Goal: Task Accomplishment & Management: Manage account settings

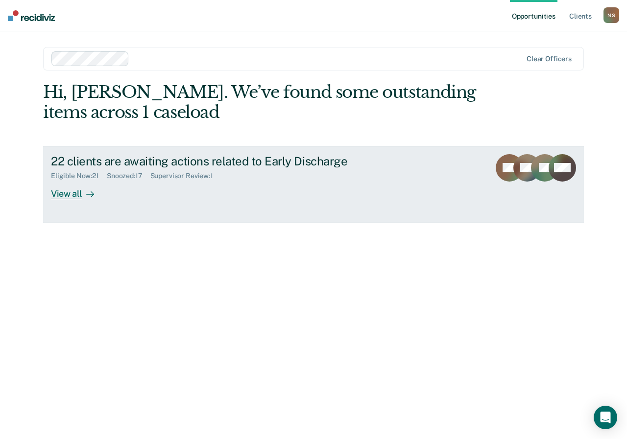
click at [72, 188] on div "View all" at bounding box center [78, 189] width 55 height 19
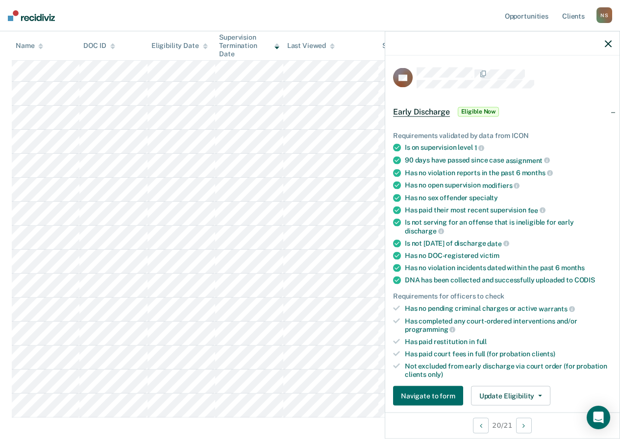
scroll to position [239, 0]
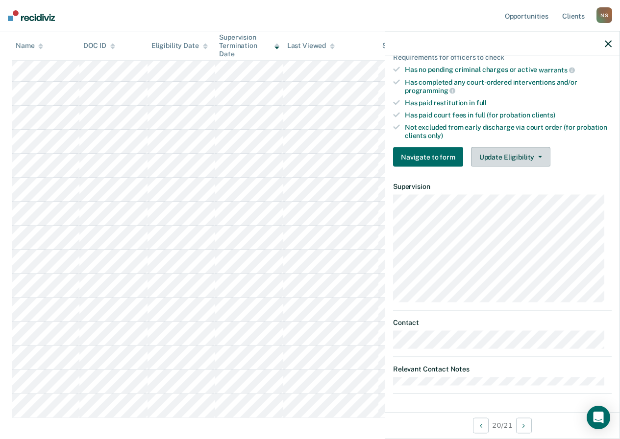
click at [486, 148] on button "Update Eligibility" at bounding box center [510, 157] width 79 height 20
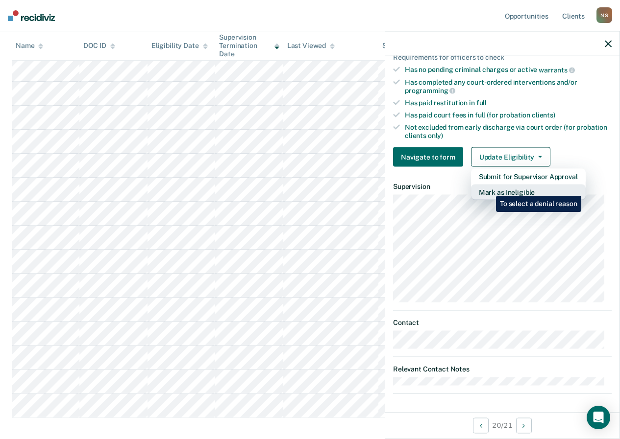
click at [488, 189] on button "Mark as Ineligible" at bounding box center [528, 193] width 115 height 16
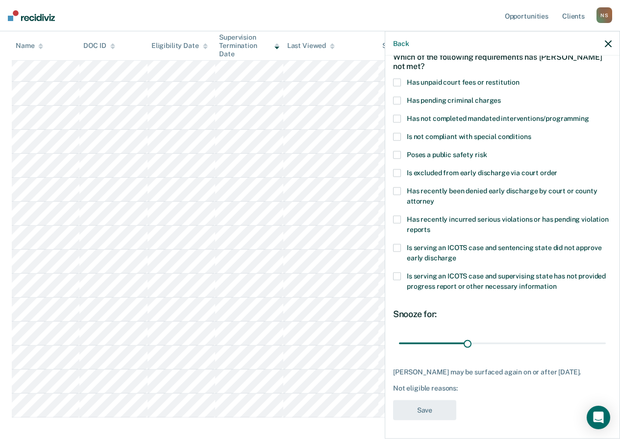
click at [399, 83] on span at bounding box center [397, 82] width 8 height 8
click at [519, 78] on input "Has unpaid court fees or restitution" at bounding box center [519, 78] width 0 height 0
click at [397, 123] on label "Has not completed mandated interventions/programming" at bounding box center [502, 120] width 219 height 10
click at [589, 115] on input "Has not completed mandated interventions/programming" at bounding box center [589, 115] width 0 height 0
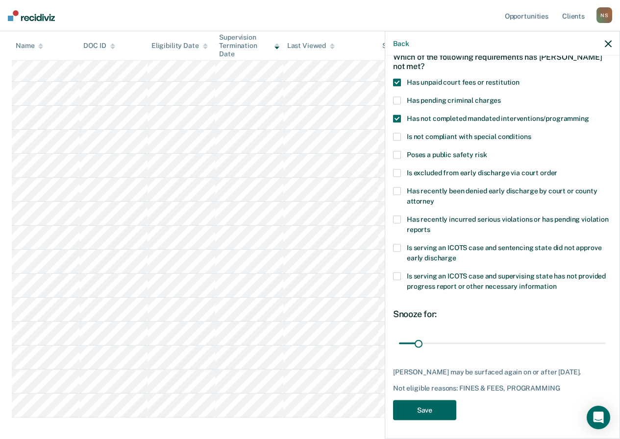
click at [423, 407] on button "Save" at bounding box center [424, 410] width 63 height 20
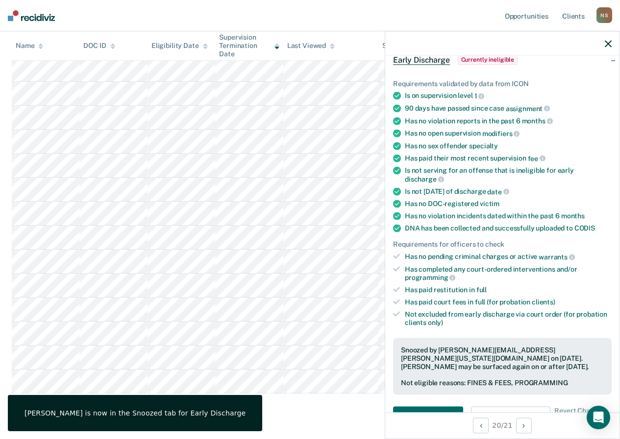
click at [607, 45] on icon "button" at bounding box center [608, 43] width 7 height 7
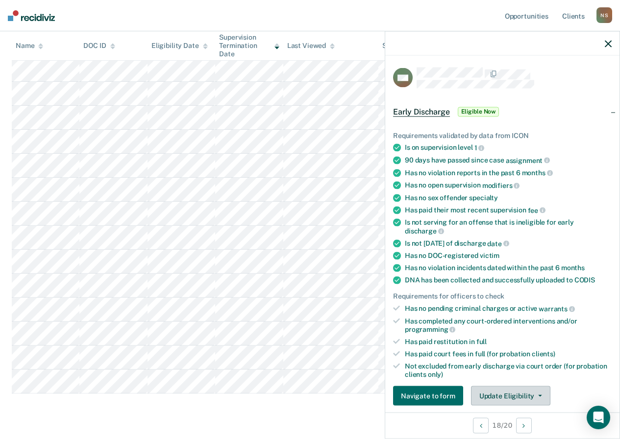
scroll to position [147, 0]
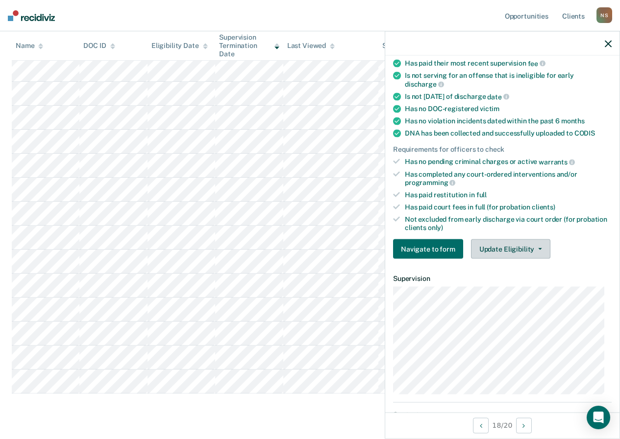
click at [489, 255] on button "Update Eligibility" at bounding box center [510, 250] width 79 height 20
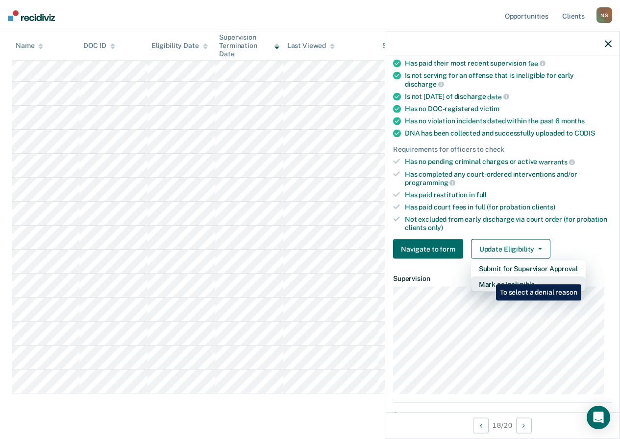
click at [488, 277] on button "Mark as Ineligible" at bounding box center [528, 285] width 115 height 16
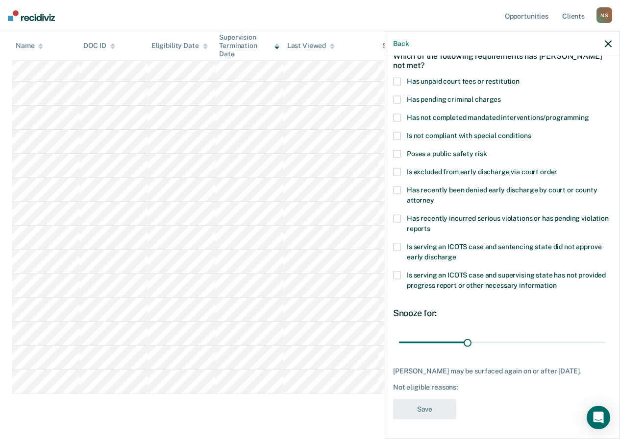
click at [393, 77] on span at bounding box center [397, 81] width 8 height 8
click at [519, 77] on input "Has unpaid court fees or restitution" at bounding box center [519, 77] width 0 height 0
click at [427, 415] on button "Save" at bounding box center [424, 409] width 63 height 20
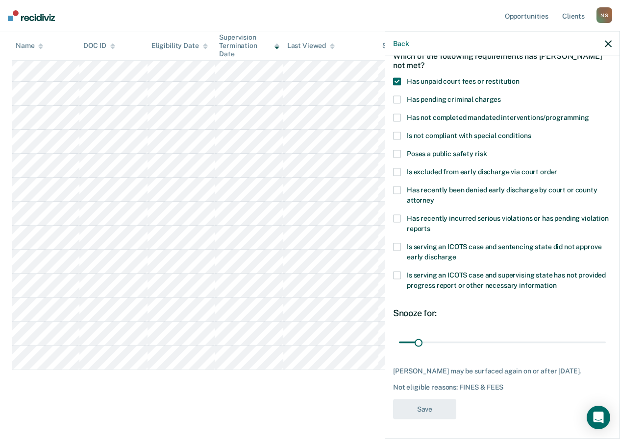
scroll to position [0, 0]
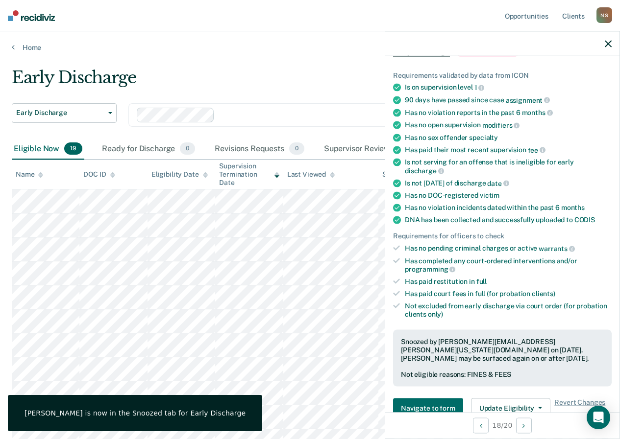
click at [610, 40] on button "button" at bounding box center [608, 43] width 7 height 8
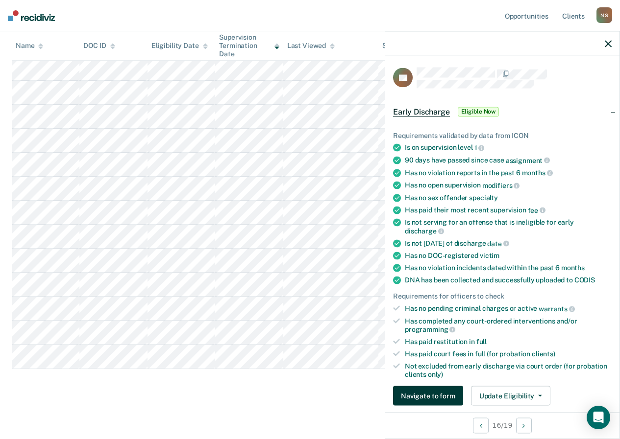
scroll to position [98, 0]
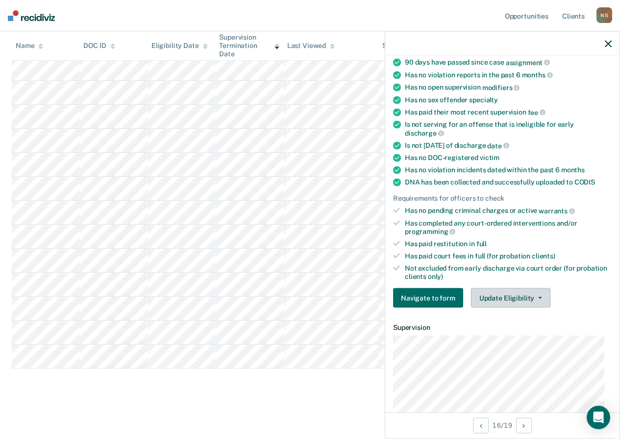
click at [484, 300] on button "Update Eligibility" at bounding box center [510, 299] width 79 height 20
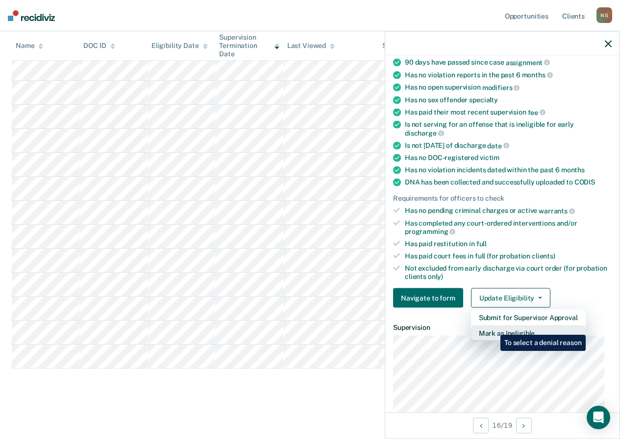
click at [493, 329] on button "Mark as Ineligible" at bounding box center [528, 334] width 115 height 16
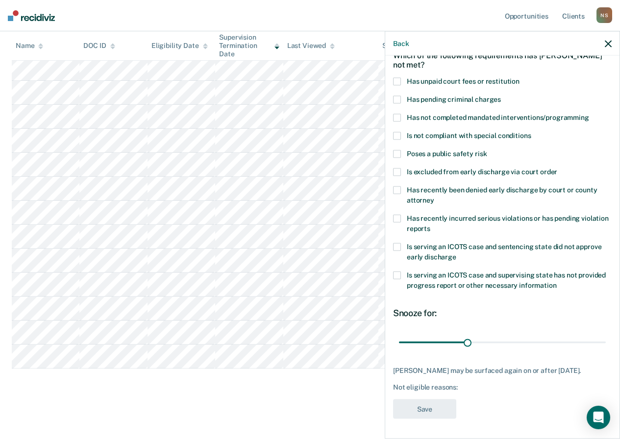
scroll to position [60, 0]
click at [397, 77] on span at bounding box center [397, 81] width 8 height 8
click at [519, 77] on input "Has unpaid court fees or restitution" at bounding box center [519, 77] width 0 height 0
click at [415, 404] on button "Save" at bounding box center [424, 409] width 63 height 20
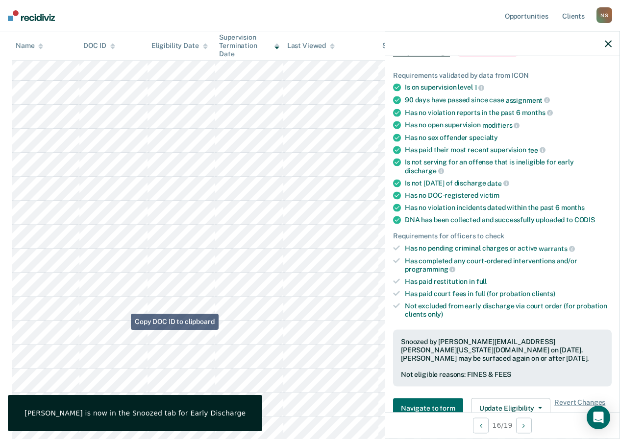
scroll to position [230, 0]
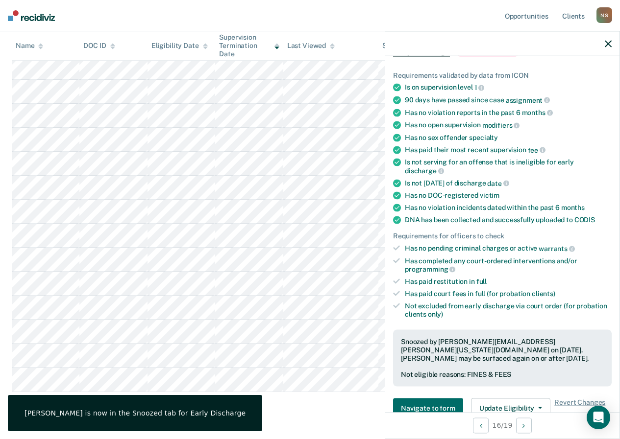
click at [601, 35] on div at bounding box center [502, 43] width 234 height 24
click at [606, 42] on icon "button" at bounding box center [608, 43] width 7 height 7
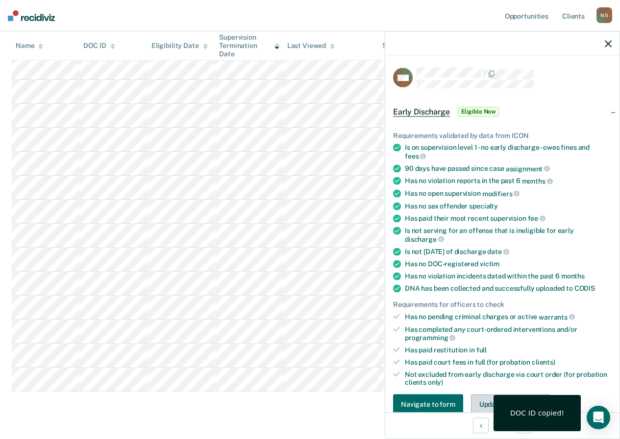
scroll to position [147, 0]
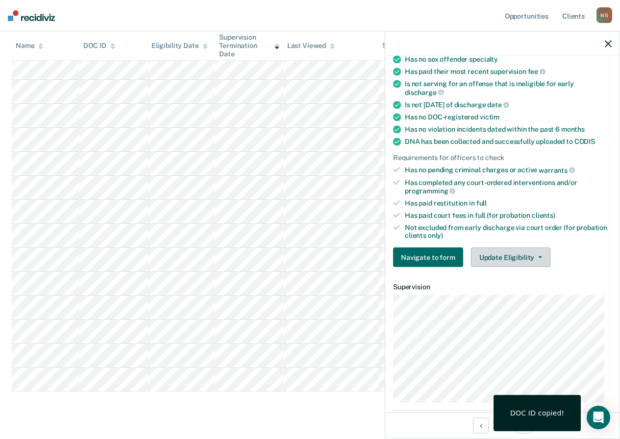
click at [512, 252] on button "Update Eligibility" at bounding box center [510, 258] width 79 height 20
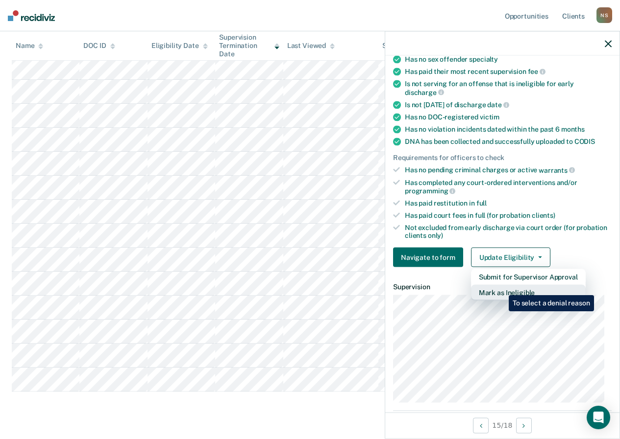
click at [501, 288] on button "Mark as Ineligible" at bounding box center [528, 293] width 115 height 16
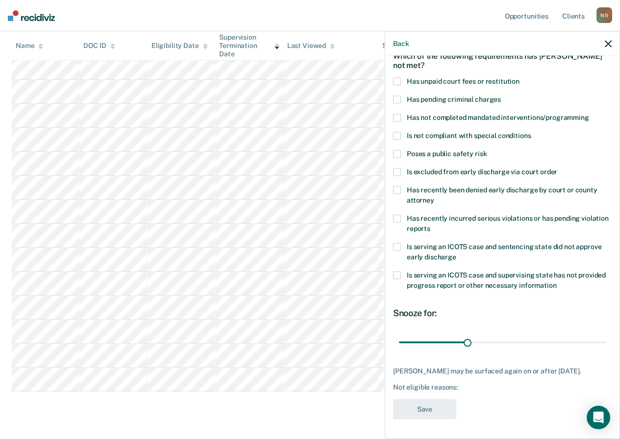
click at [605, 48] on div "Back" at bounding box center [502, 43] width 234 height 24
click at [606, 43] on icon "button" at bounding box center [608, 43] width 7 height 7
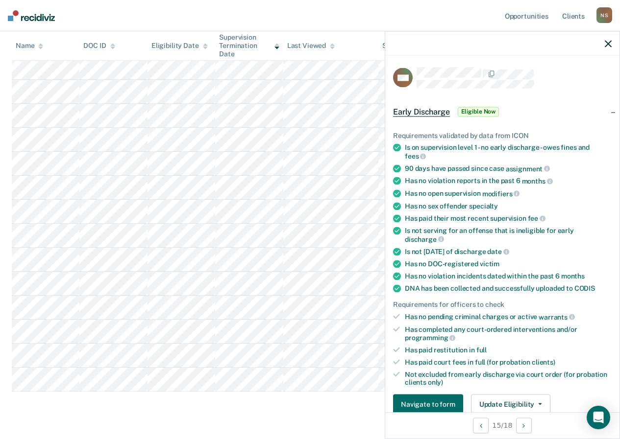
scroll to position [196, 0]
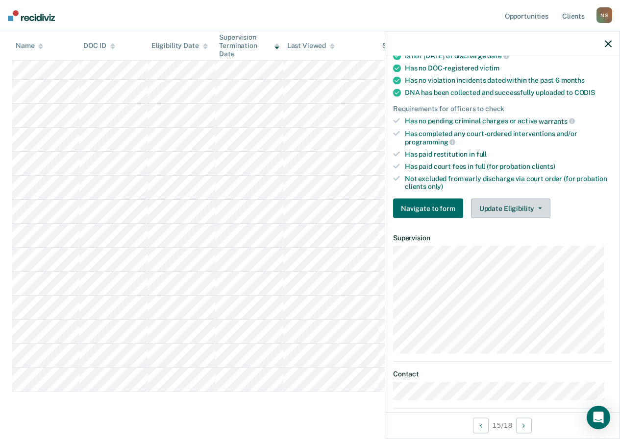
click at [494, 219] on div "Requirements validated by data from ICON Is on supervision level 1 - no early d…" at bounding box center [502, 73] width 234 height 307
drag, startPoint x: 494, startPoint y: 209, endPoint x: 491, endPoint y: 198, distance: 11.1
click at [493, 208] on button "Update Eligibility" at bounding box center [510, 209] width 79 height 20
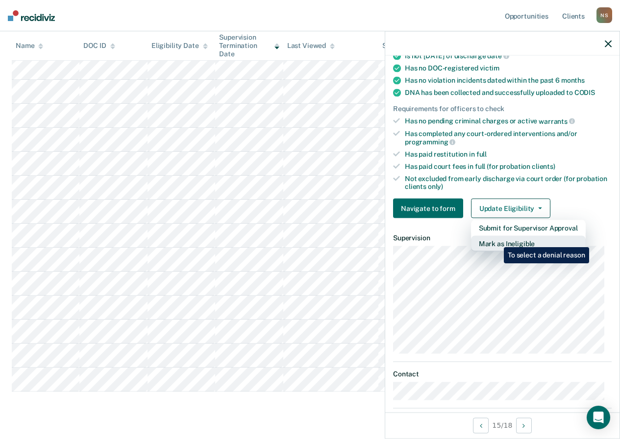
click at [496, 240] on button "Mark as Ineligible" at bounding box center [528, 244] width 115 height 16
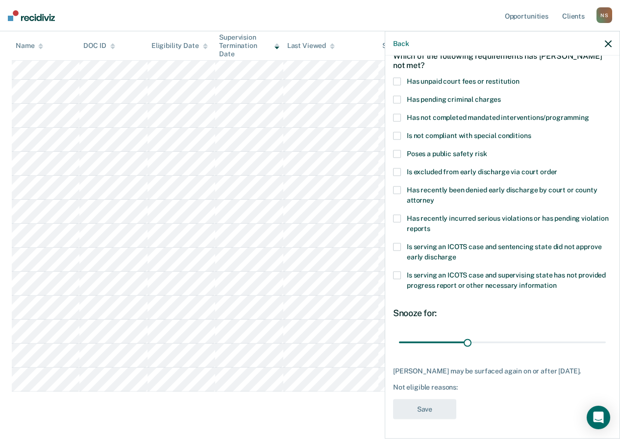
click at [396, 169] on label "Is excluded from early discharge via court order" at bounding box center [502, 173] width 219 height 10
click at [557, 168] on input "Is excluded from early discharge via court order" at bounding box center [557, 168] width 0 height 0
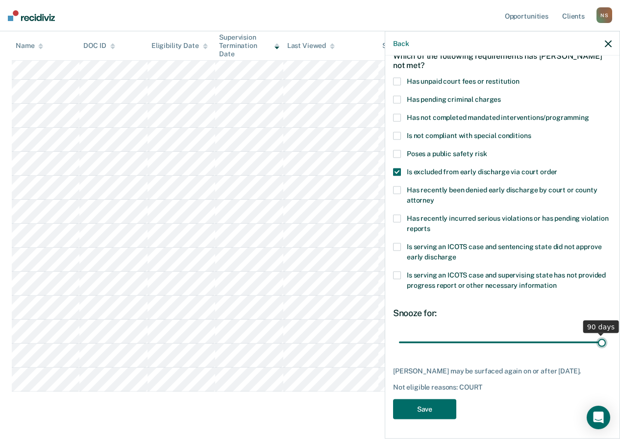
drag, startPoint x: 465, startPoint y: 334, endPoint x: 609, endPoint y: 333, distance: 143.1
type input "90"
click at [606, 334] on input "range" at bounding box center [502, 342] width 207 height 17
click at [426, 411] on button "Save" at bounding box center [424, 409] width 63 height 20
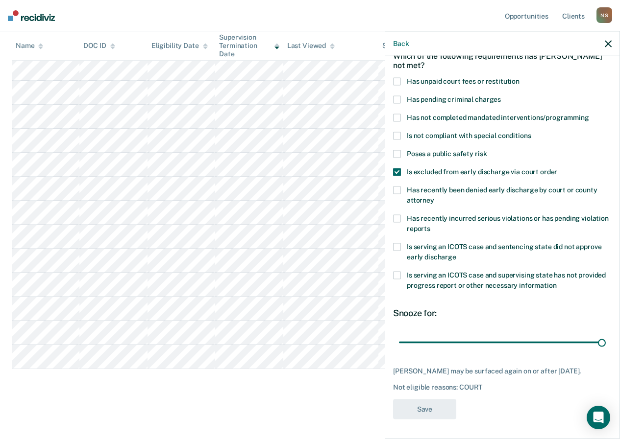
scroll to position [134, 0]
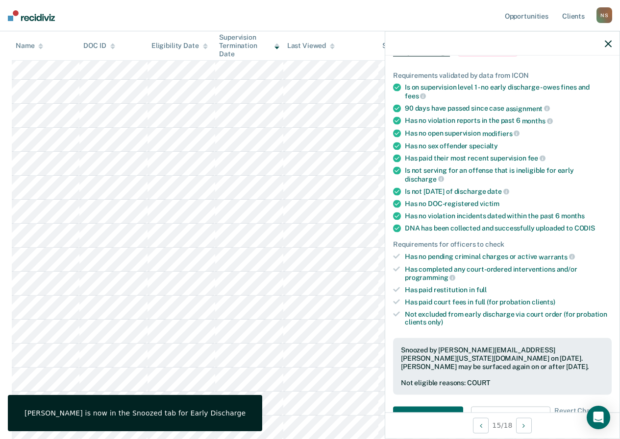
click at [607, 46] on icon "button" at bounding box center [608, 43] width 7 height 7
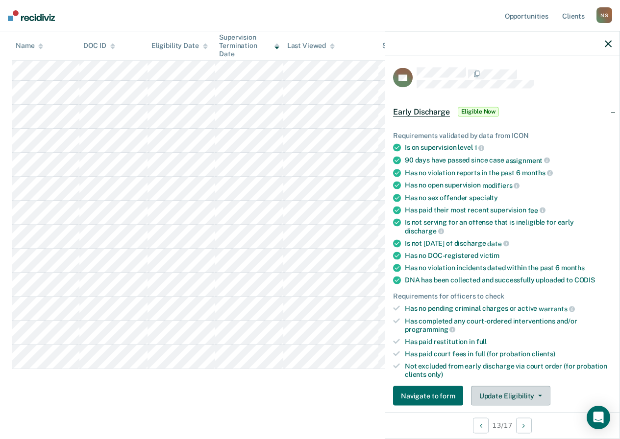
scroll to position [147, 0]
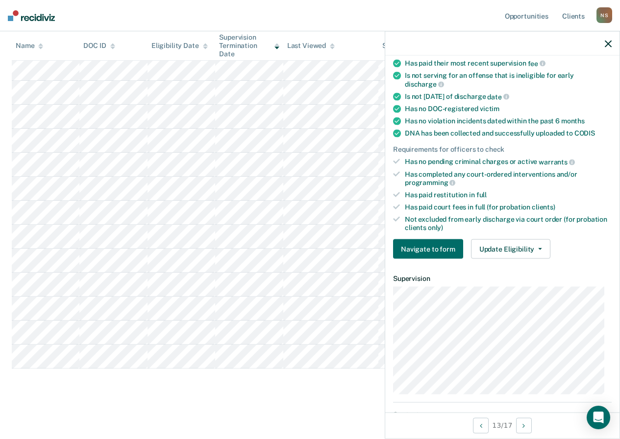
click at [496, 230] on div "Not excluded from early discharge via court order (for probation clients only)" at bounding box center [508, 223] width 207 height 17
click at [498, 240] on button "Update Eligibility" at bounding box center [510, 250] width 79 height 20
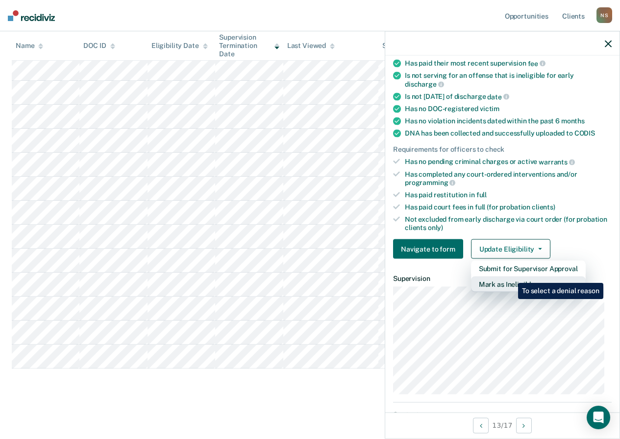
click at [511, 279] on button "Mark as Ineligible" at bounding box center [528, 285] width 115 height 16
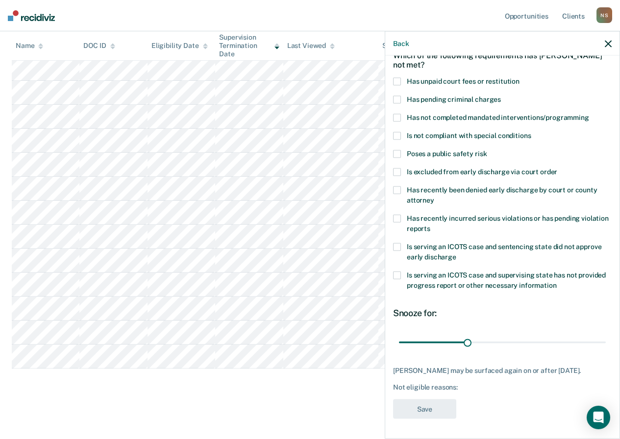
scroll to position [52, 0]
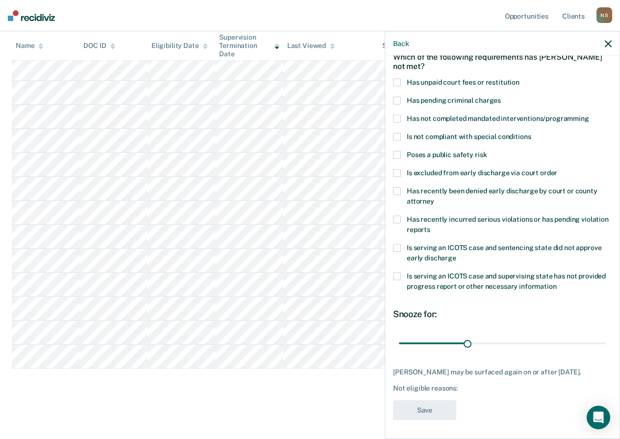
click at [398, 82] on span at bounding box center [397, 82] width 8 height 8
click at [519, 78] on input "Has unpaid court fees or restitution" at bounding box center [519, 78] width 0 height 0
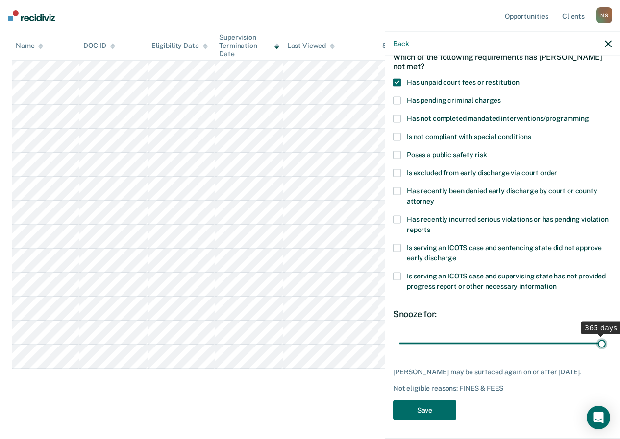
drag, startPoint x: 418, startPoint y: 344, endPoint x: 627, endPoint y: 359, distance: 208.7
click at [606, 352] on input "range" at bounding box center [502, 343] width 207 height 17
click at [517, 342] on input "range" at bounding box center [502, 343] width 207 height 17
click at [491, 342] on input "range" at bounding box center [502, 343] width 207 height 17
click at [477, 341] on input "range" at bounding box center [502, 343] width 207 height 17
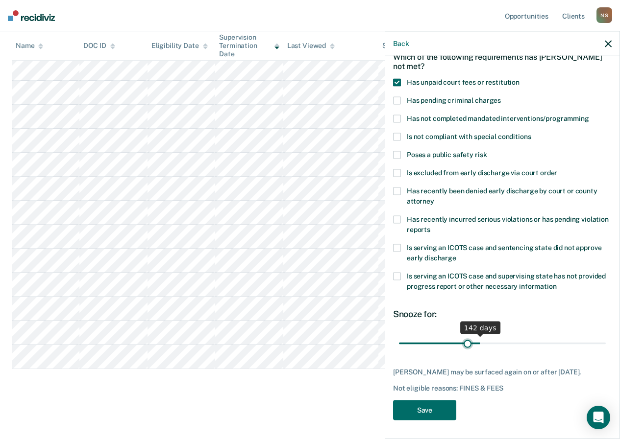
click at [465, 341] on input "range" at bounding box center [502, 343] width 207 height 17
click at [465, 344] on input "range" at bounding box center [502, 343] width 207 height 17
drag, startPoint x: 468, startPoint y: 347, endPoint x: 493, endPoint y: 344, distance: 25.1
type input "173"
click at [493, 344] on input "range" at bounding box center [502, 343] width 207 height 17
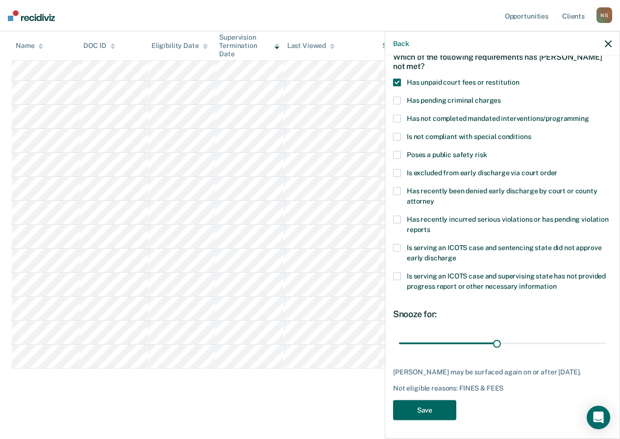
click at [430, 409] on button "Save" at bounding box center [424, 410] width 63 height 20
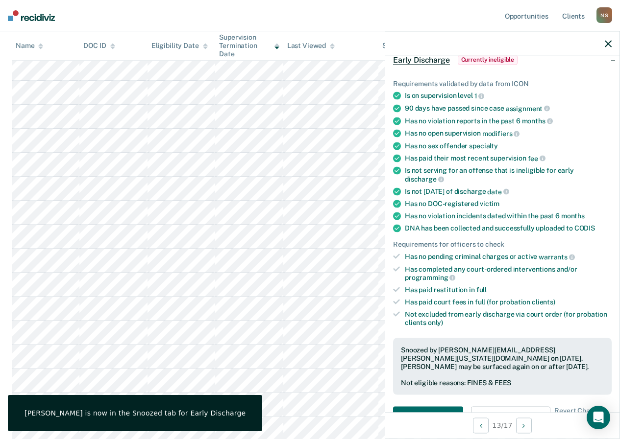
click at [605, 42] on icon "button" at bounding box center [608, 43] width 7 height 7
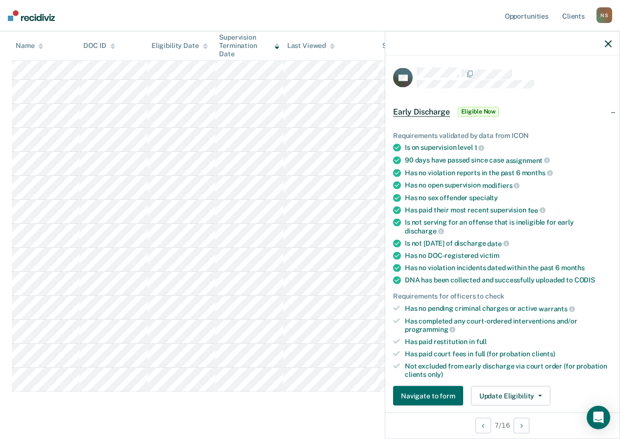
scroll to position [196, 0]
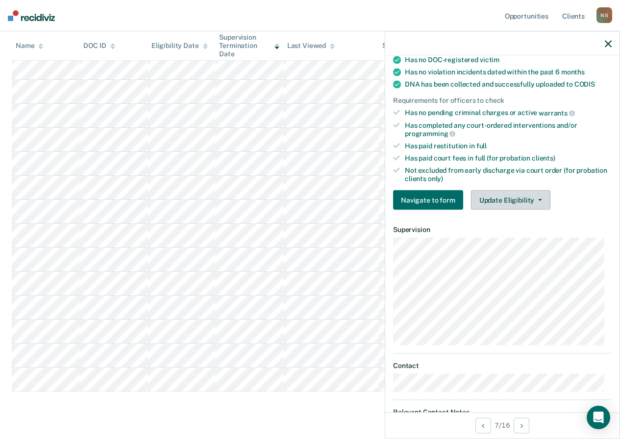
click at [516, 204] on button "Update Eligibility" at bounding box center [510, 201] width 79 height 20
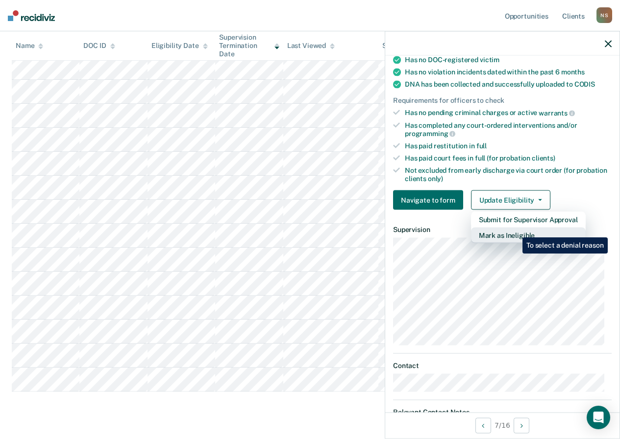
click at [515, 231] on button "Mark as Ineligible" at bounding box center [528, 236] width 115 height 16
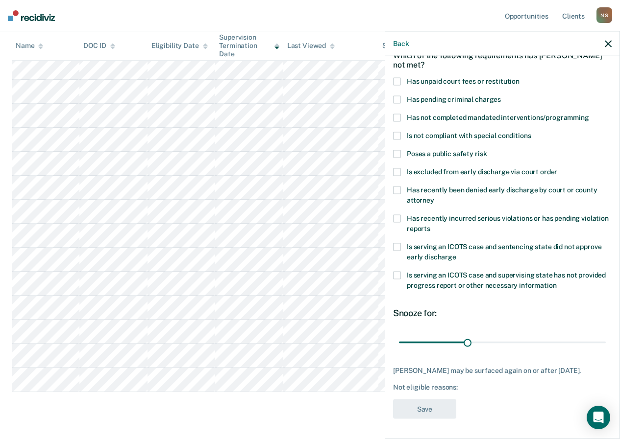
scroll to position [52, 0]
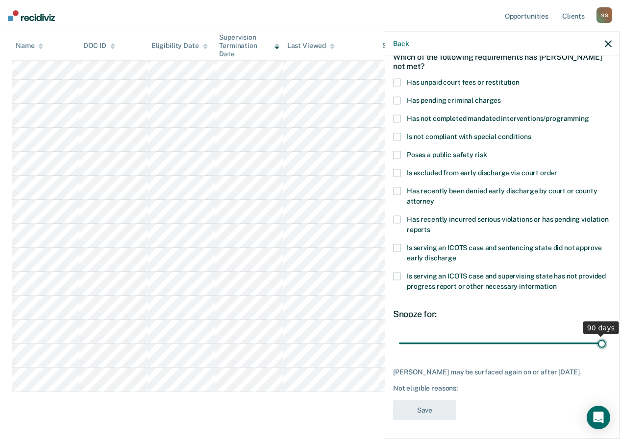
drag, startPoint x: 466, startPoint y: 345, endPoint x: 609, endPoint y: 353, distance: 142.8
type input "90"
click at [606, 352] on input "range" at bounding box center [502, 343] width 207 height 17
click at [403, 169] on label "Is excluded from early discharge via court order" at bounding box center [502, 174] width 219 height 10
click at [557, 169] on input "Is excluded from early discharge via court order" at bounding box center [557, 169] width 0 height 0
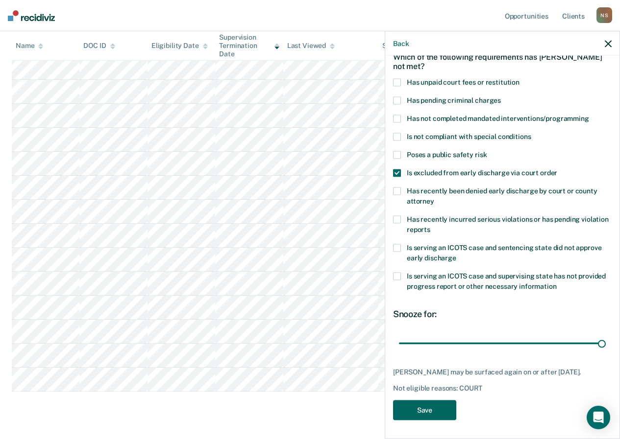
click at [414, 416] on button "Save" at bounding box center [424, 410] width 63 height 20
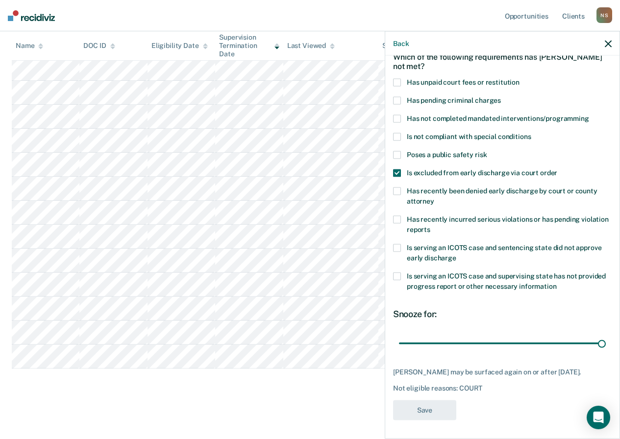
scroll to position [181, 0]
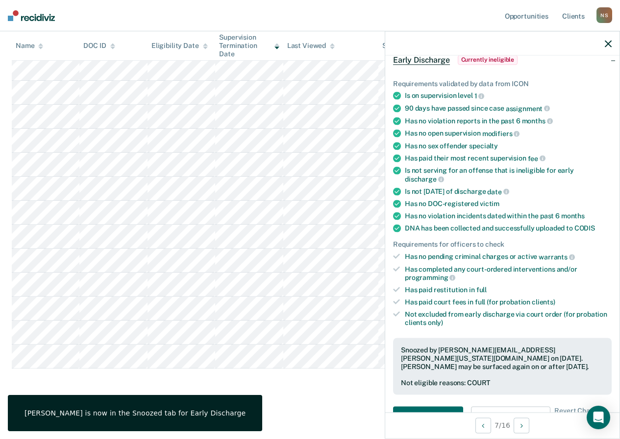
click at [608, 44] on icon "button" at bounding box center [608, 43] width 7 height 7
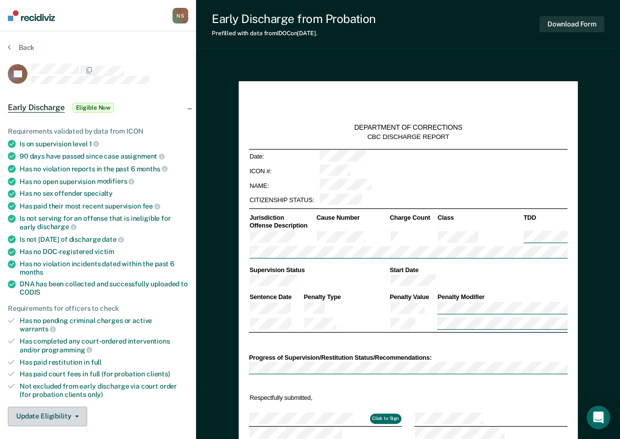
click at [54, 409] on button "Update Eligibility" at bounding box center [47, 417] width 79 height 20
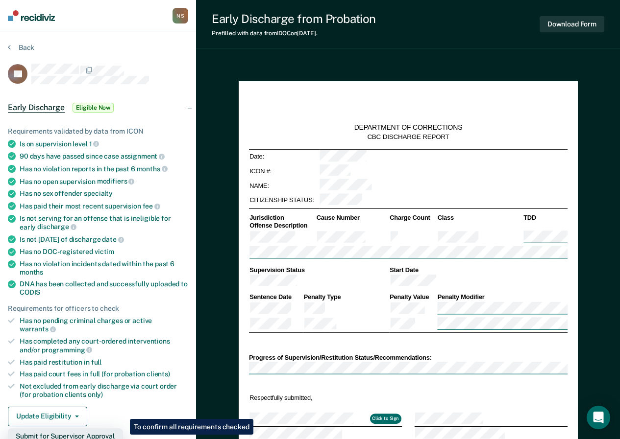
scroll to position [49, 0]
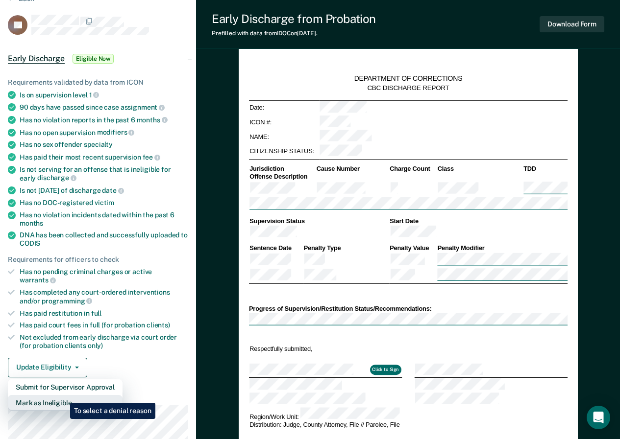
click at [62, 395] on button "Mark as Ineligible" at bounding box center [65, 403] width 115 height 16
type textarea "x"
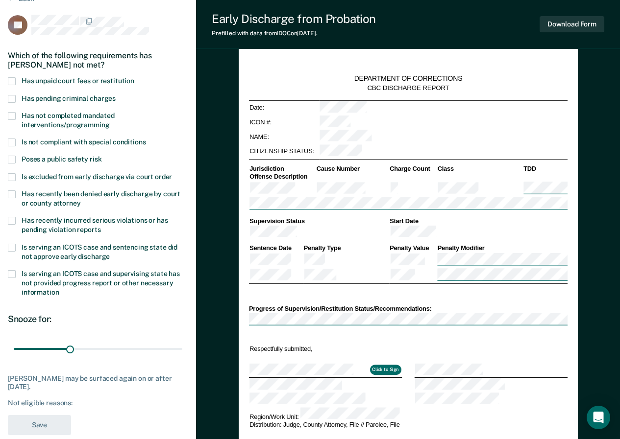
click at [12, 178] on span at bounding box center [12, 177] width 8 height 8
click at [172, 173] on input "Is excluded from early discharge via court order" at bounding box center [172, 173] width 0 height 0
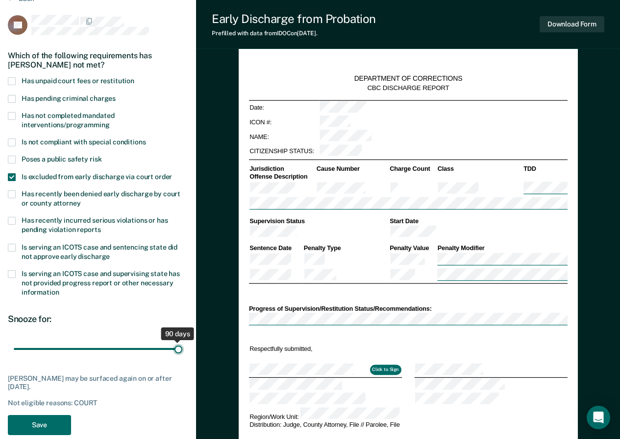
drag, startPoint x: 69, startPoint y: 350, endPoint x: 181, endPoint y: 356, distance: 112.3
type input "90"
click at [181, 356] on input "range" at bounding box center [98, 349] width 169 height 17
click at [51, 425] on button "Save" at bounding box center [39, 425] width 63 height 20
type textarea "x"
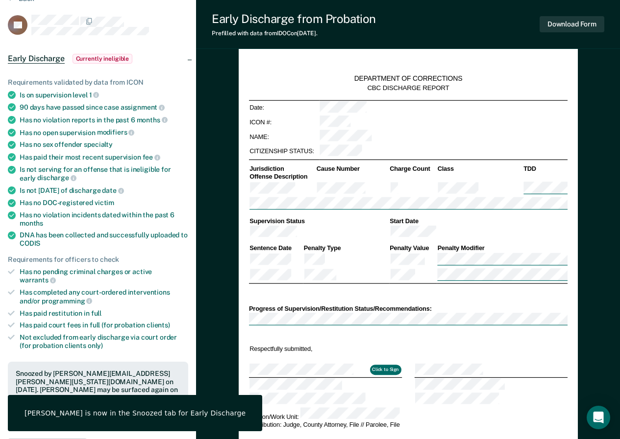
click at [438, 23] on div "Early Discharge from Probation Prefilled with data from IDOC on [DATE] . Downlo…" at bounding box center [408, 24] width 424 height 49
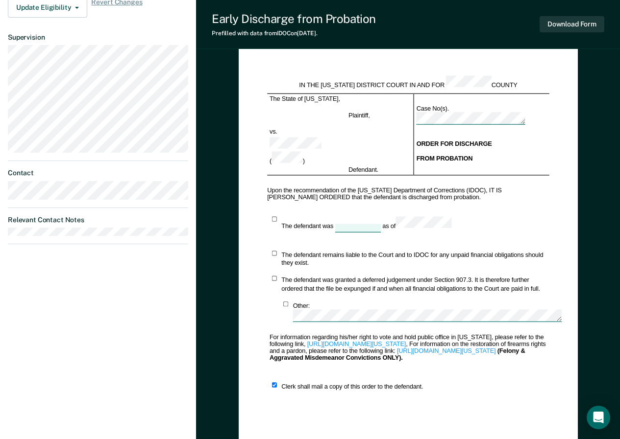
scroll to position [607, 0]
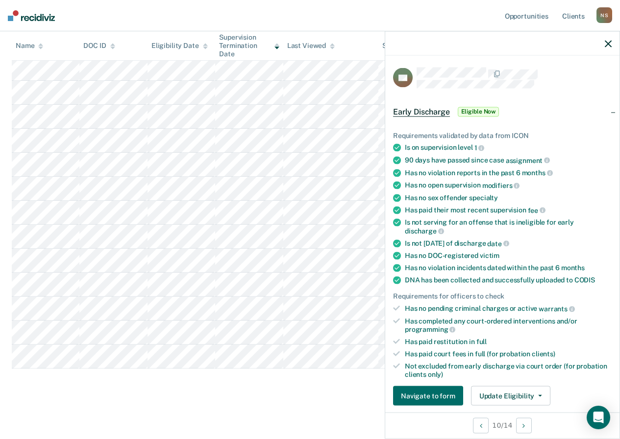
scroll to position [49, 0]
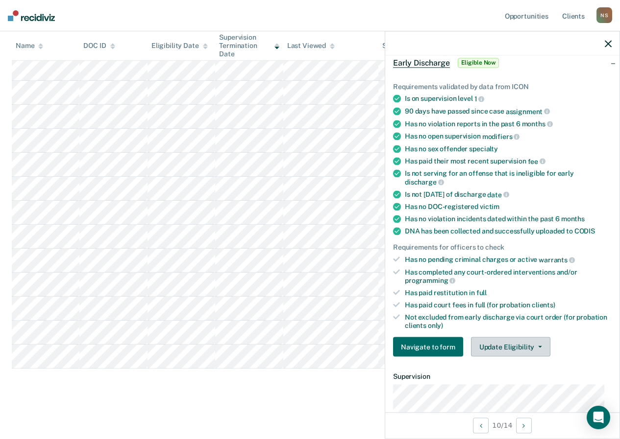
click at [520, 348] on button "Update Eligibility" at bounding box center [510, 348] width 79 height 20
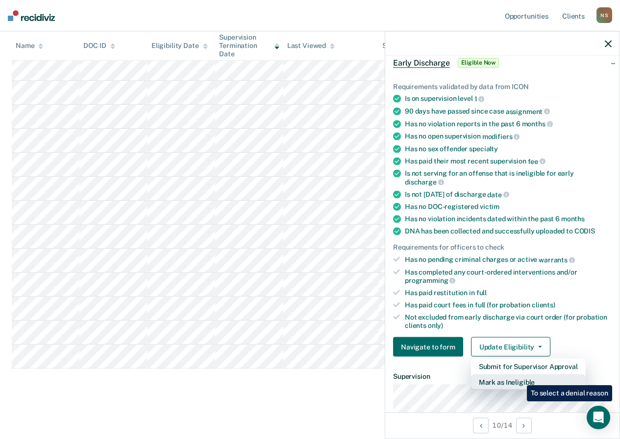
click at [519, 380] on button "Mark as Ineligible" at bounding box center [528, 383] width 115 height 16
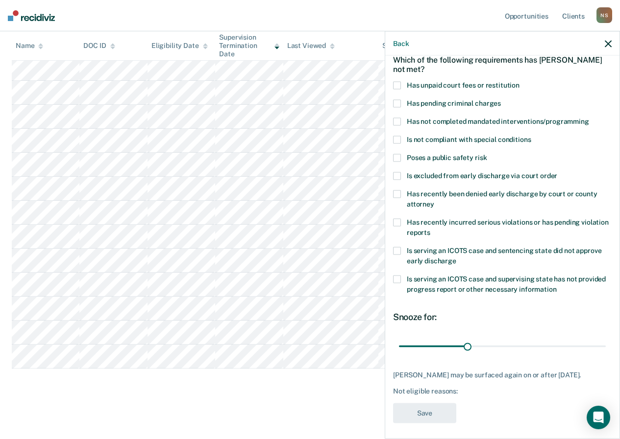
drag, startPoint x: 397, startPoint y: 175, endPoint x: 398, endPoint y: 203, distance: 27.9
click at [397, 174] on span at bounding box center [397, 176] width 8 height 8
click at [557, 172] on input "Is excluded from early discharge via court order" at bounding box center [557, 172] width 0 height 0
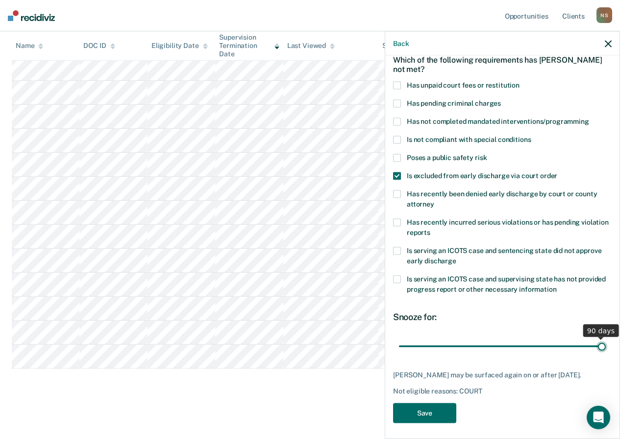
drag, startPoint x: 463, startPoint y: 345, endPoint x: 608, endPoint y: 343, distance: 145.0
type input "90"
click at [606, 343] on input "range" at bounding box center [502, 346] width 207 height 17
click at [411, 422] on button "Save" at bounding box center [424, 413] width 63 height 20
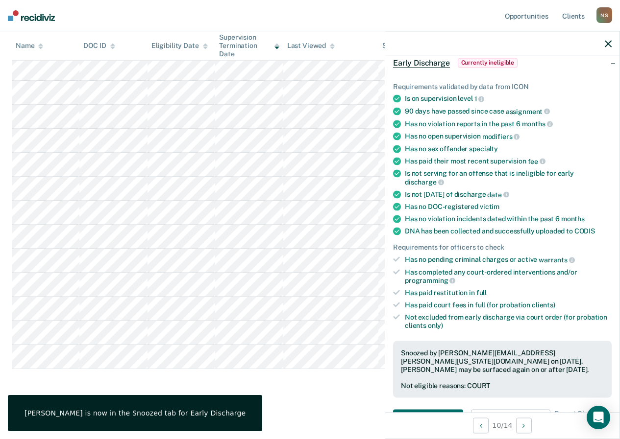
drag, startPoint x: 609, startPoint y: 44, endPoint x: 601, endPoint y: 45, distance: 7.4
click at [609, 43] on icon "button" at bounding box center [608, 43] width 7 height 7
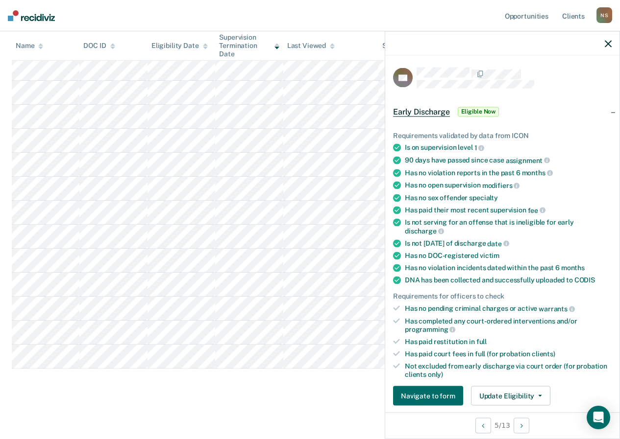
scroll to position [147, 0]
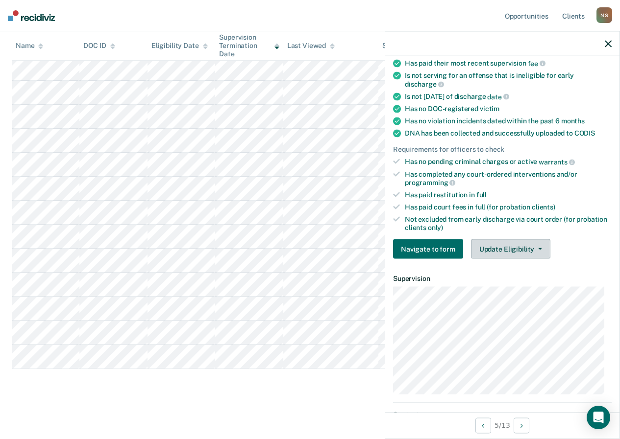
click at [492, 250] on button "Update Eligibility" at bounding box center [510, 250] width 79 height 20
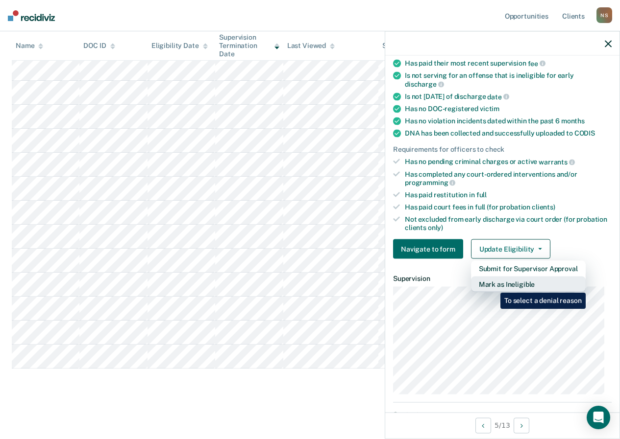
click at [493, 286] on button "Mark as Ineligible" at bounding box center [528, 285] width 115 height 16
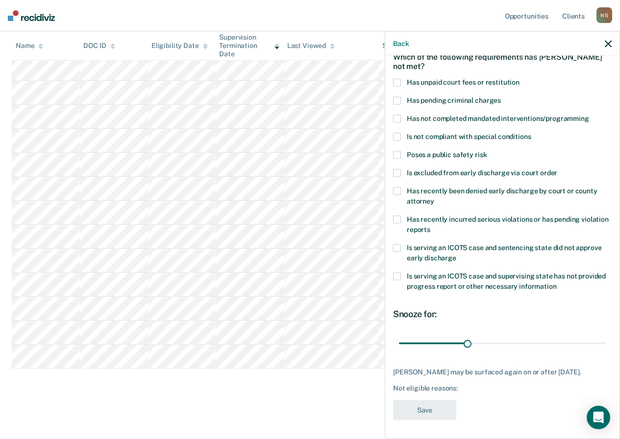
click at [400, 79] on span at bounding box center [397, 82] width 8 height 8
click at [519, 78] on input "Has unpaid court fees or restitution" at bounding box center [519, 78] width 0 height 0
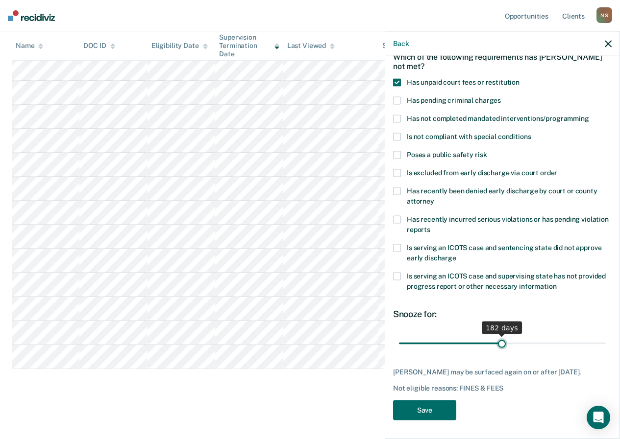
drag, startPoint x: 418, startPoint y: 342, endPoint x: 498, endPoint y: 340, distance: 79.9
type input "182"
click at [498, 340] on input "range" at bounding box center [502, 343] width 207 height 17
click at [444, 406] on button "Save" at bounding box center [424, 410] width 63 height 20
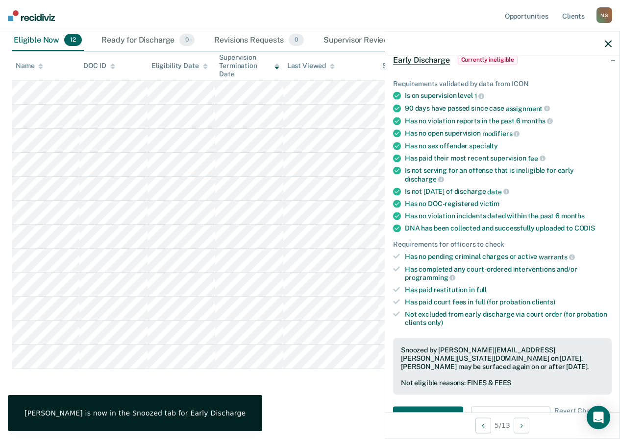
click at [610, 48] on div at bounding box center [502, 43] width 234 height 24
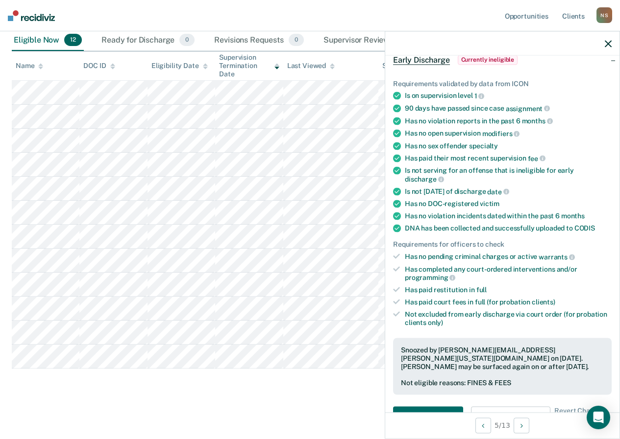
click at [606, 43] on icon "button" at bounding box center [608, 43] width 7 height 7
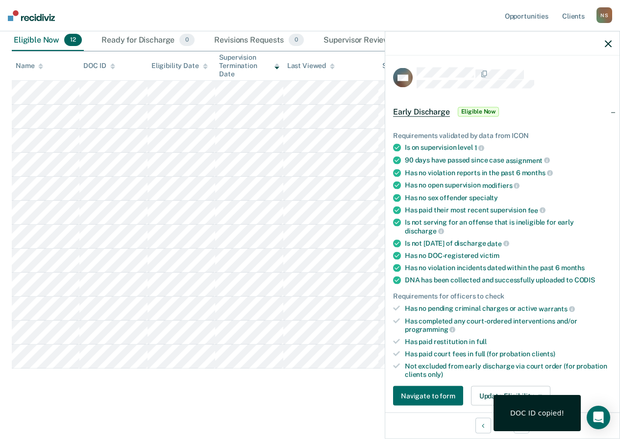
scroll to position [98, 0]
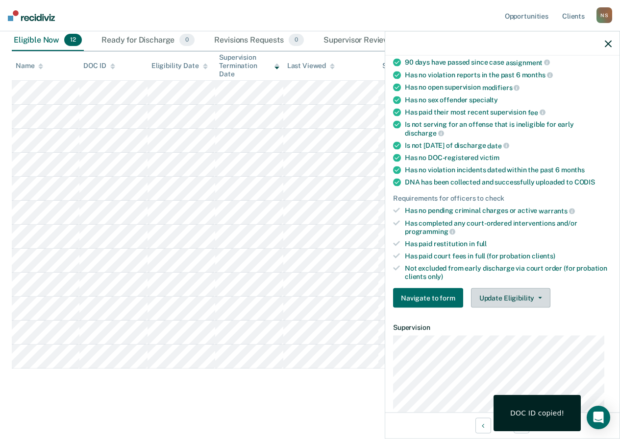
click at [511, 294] on button "Update Eligibility" at bounding box center [510, 299] width 79 height 20
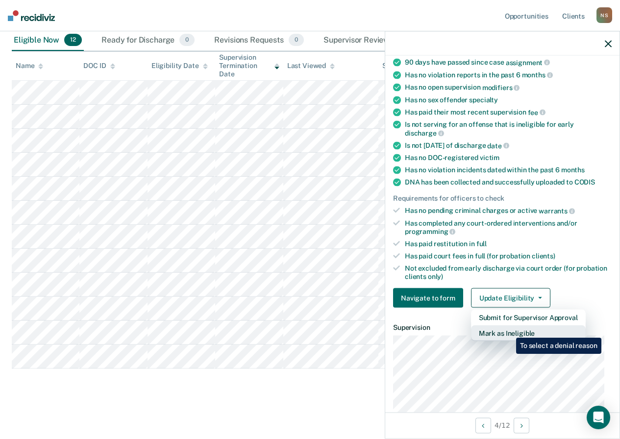
click at [509, 330] on button "Mark as Ineligible" at bounding box center [528, 334] width 115 height 16
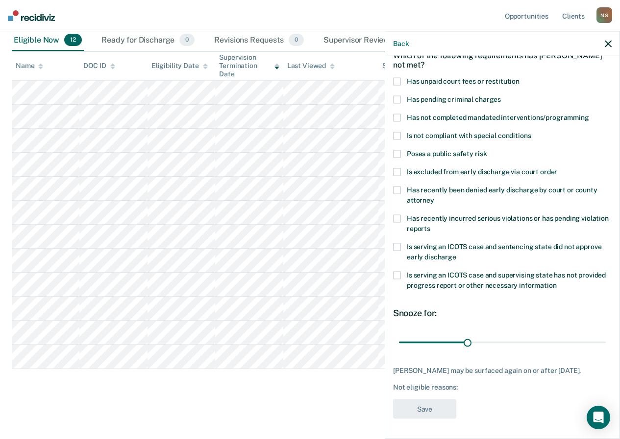
scroll to position [52, 0]
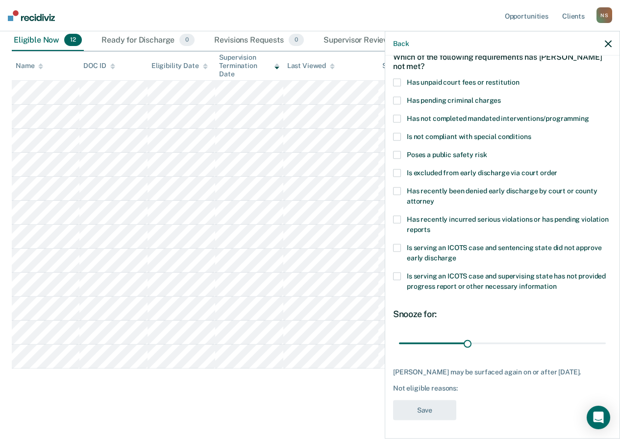
click at [399, 171] on span at bounding box center [397, 173] width 8 height 8
click at [557, 169] on input "Is excluded from early discharge via court order" at bounding box center [557, 169] width 0 height 0
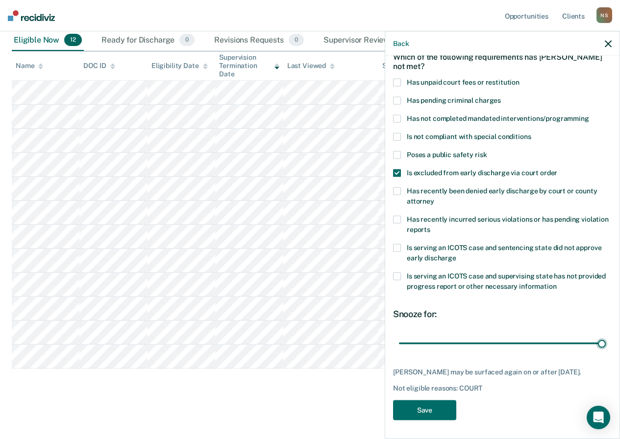
drag, startPoint x: 463, startPoint y: 343, endPoint x: 606, endPoint y: 344, distance: 142.1
type input "90"
click at [606, 344] on input "range" at bounding box center [502, 343] width 207 height 17
click at [428, 420] on button "Save" at bounding box center [424, 410] width 63 height 20
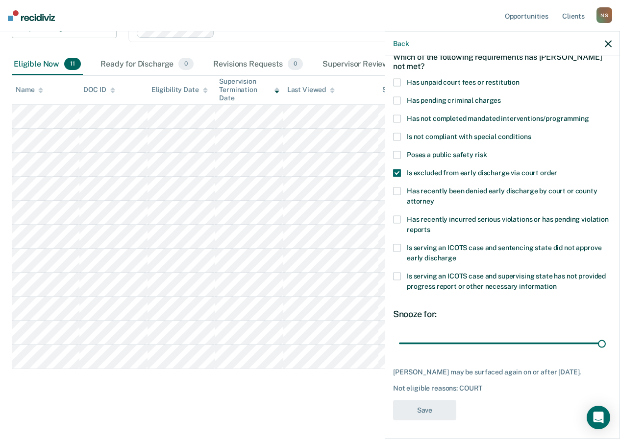
scroll to position [85, 0]
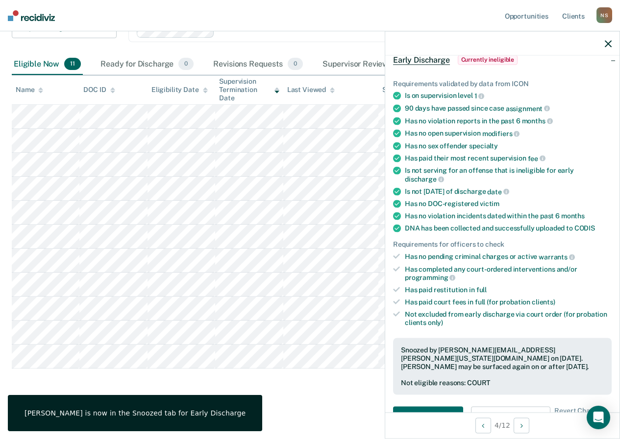
click at [604, 45] on div at bounding box center [502, 43] width 234 height 24
click at [607, 43] on icon "button" at bounding box center [608, 43] width 7 height 7
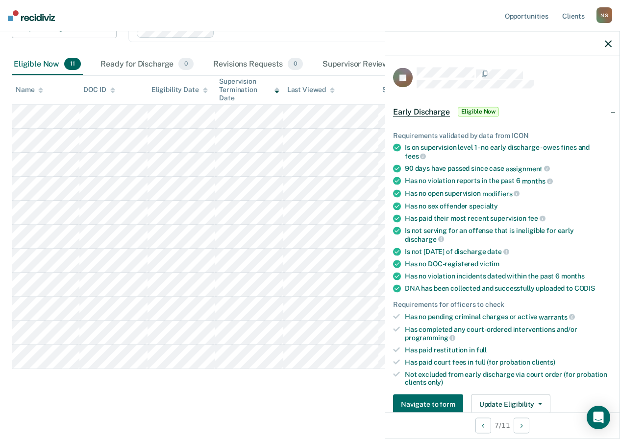
scroll to position [196, 0]
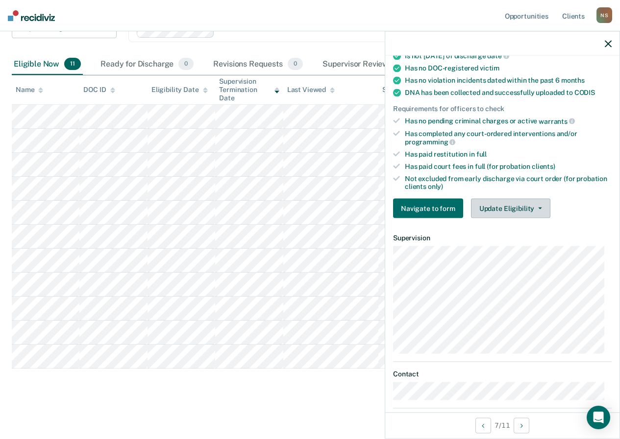
click at [490, 211] on button "Update Eligibility" at bounding box center [510, 209] width 79 height 20
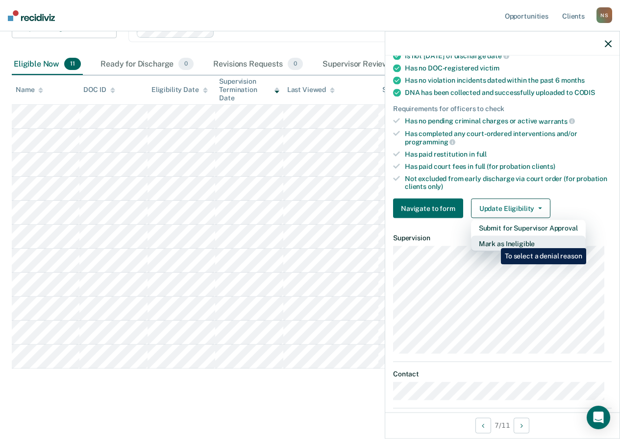
click at [493, 241] on button "Mark as Ineligible" at bounding box center [528, 244] width 115 height 16
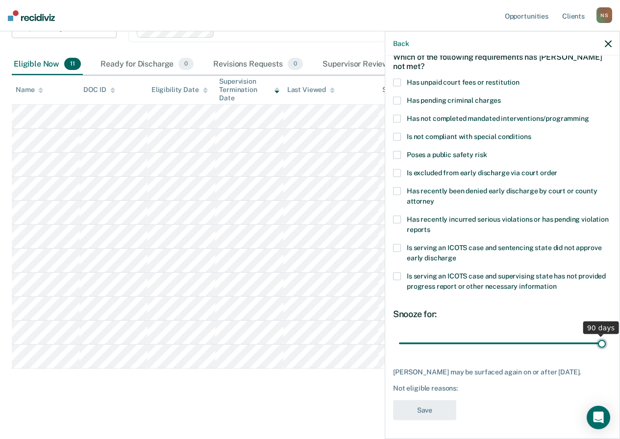
drag, startPoint x: 467, startPoint y: 344, endPoint x: 614, endPoint y: 346, distance: 147.0
type input "90"
click at [606, 346] on input "range" at bounding box center [502, 343] width 207 height 17
click at [398, 173] on span at bounding box center [397, 173] width 8 height 8
click at [557, 169] on input "Is excluded from early discharge via court order" at bounding box center [557, 169] width 0 height 0
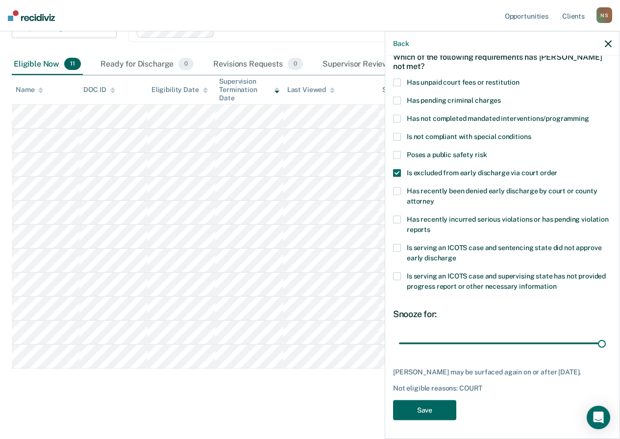
click at [418, 418] on button "Save" at bounding box center [424, 410] width 63 height 20
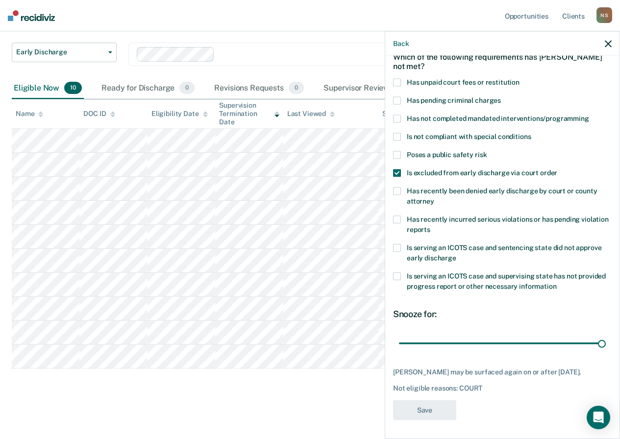
scroll to position [61, 0]
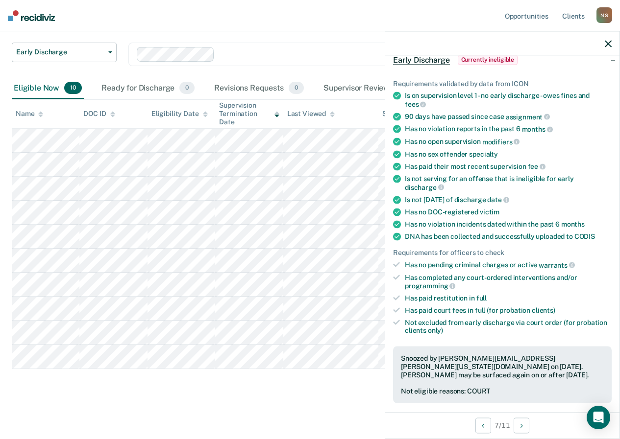
click at [482, 378] on div "Snoozed by [PERSON_NAME][EMAIL_ADDRESS][PERSON_NAME][US_STATE][DOMAIN_NAME] on …" at bounding box center [502, 375] width 219 height 57
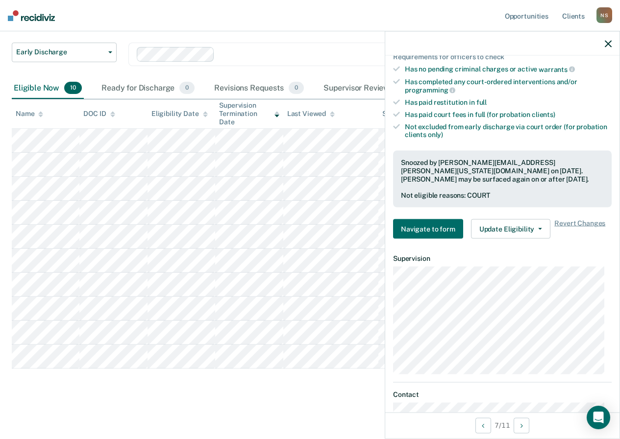
scroll to position [297, 0]
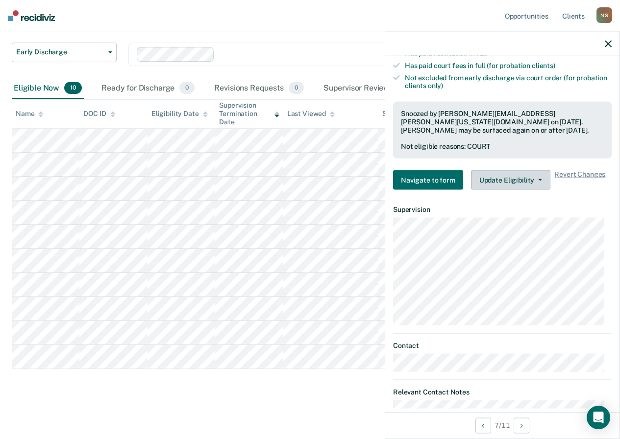
click at [497, 182] on button "Update Eligibility" at bounding box center [510, 181] width 79 height 20
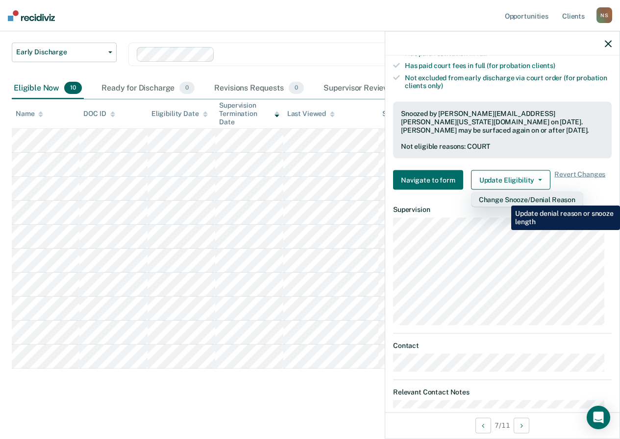
click at [503, 198] on button "Change Snooze/Denial Reason" at bounding box center [527, 200] width 112 height 16
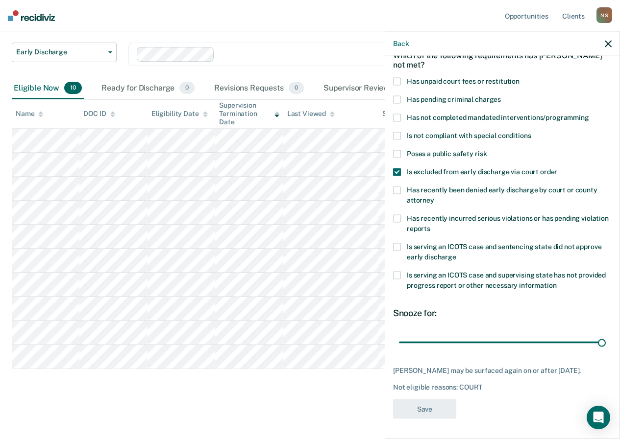
scroll to position [60, 0]
click at [394, 77] on span at bounding box center [397, 81] width 8 height 8
click at [519, 77] on input "Has unpaid court fees or restitution" at bounding box center [519, 77] width 0 height 0
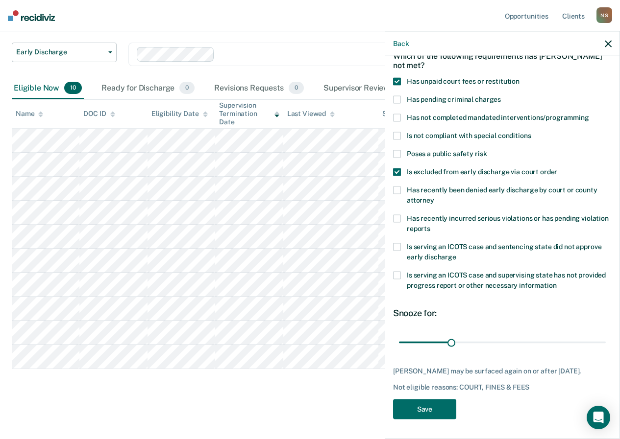
click at [401, 168] on label "Is excluded from early discharge via court order" at bounding box center [502, 173] width 219 height 10
click at [557, 168] on input "Is excluded from early discharge via court order" at bounding box center [557, 168] width 0 height 0
click at [450, 334] on input "range" at bounding box center [502, 342] width 207 height 17
drag, startPoint x: 450, startPoint y: 337, endPoint x: 483, endPoint y: 341, distance: 33.1
type input "153"
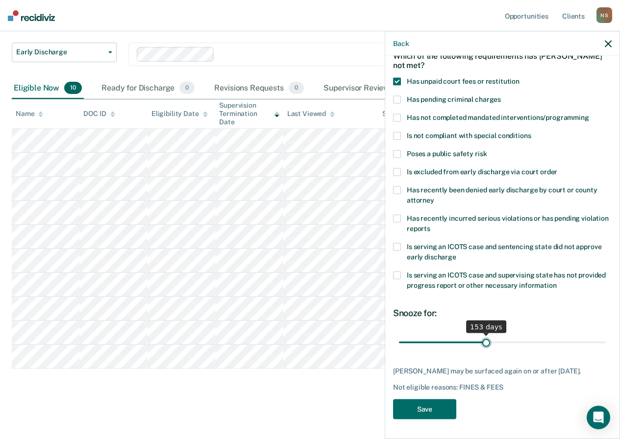
click at [483, 341] on input "range" at bounding box center [502, 342] width 207 height 17
click at [443, 405] on button "Save" at bounding box center [424, 409] width 63 height 20
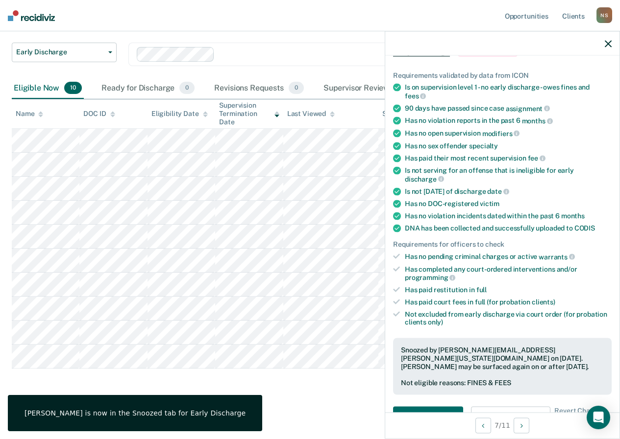
click at [608, 42] on icon "button" at bounding box center [608, 43] width 7 height 7
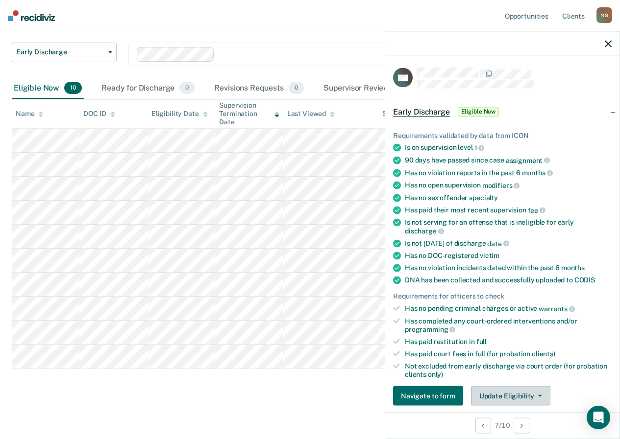
scroll to position [196, 0]
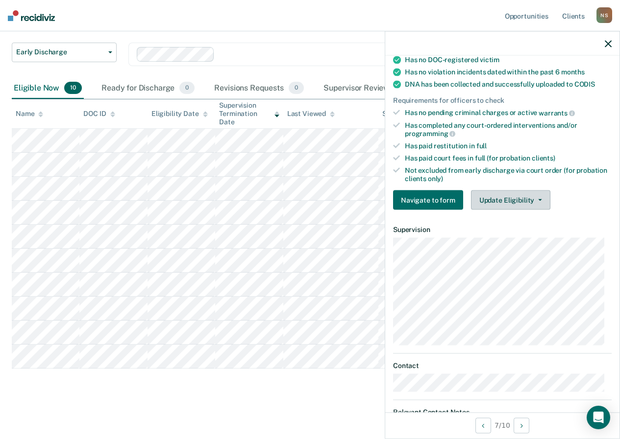
click at [494, 202] on button "Update Eligibility" at bounding box center [510, 201] width 79 height 20
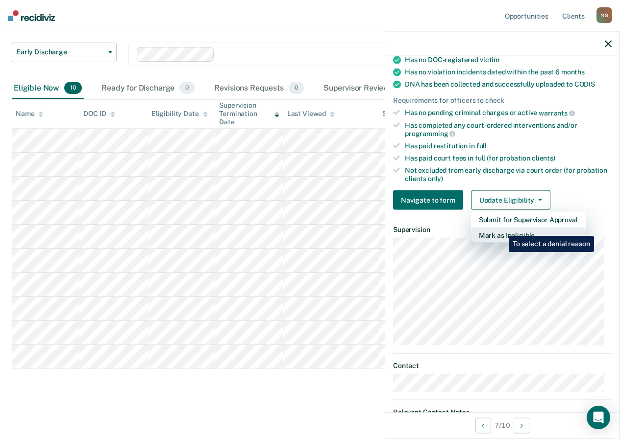
click at [501, 229] on button "Mark as Ineligible" at bounding box center [528, 236] width 115 height 16
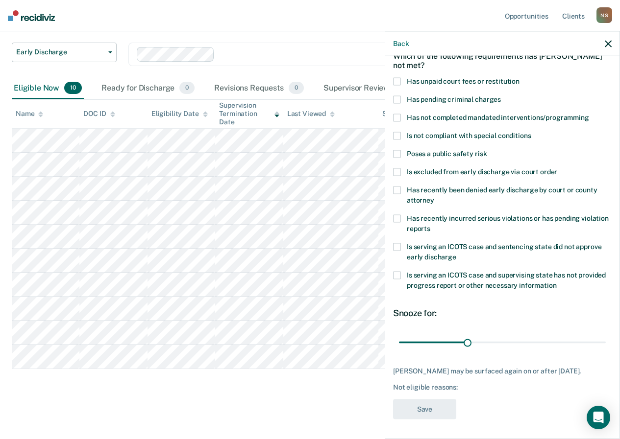
scroll to position [0, 0]
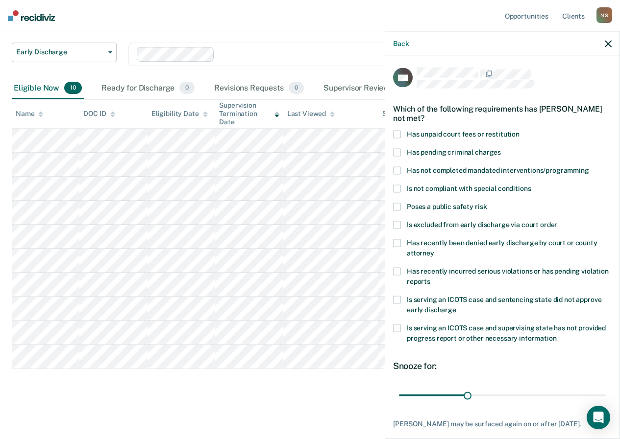
click at [397, 134] on span at bounding box center [397, 134] width 8 height 8
click at [519, 130] on input "Has unpaid court fees or restitution" at bounding box center [519, 130] width 0 height 0
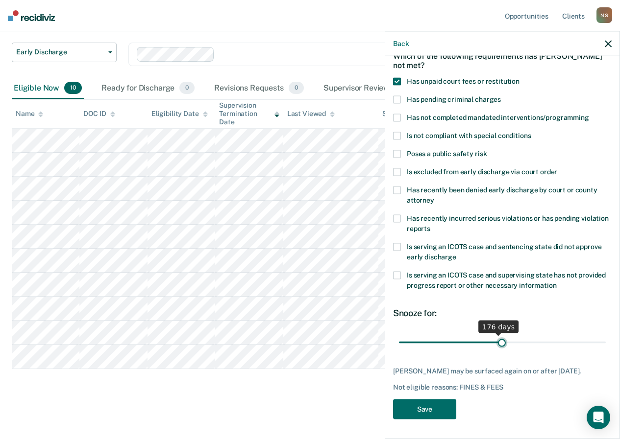
scroll to position [52, 0]
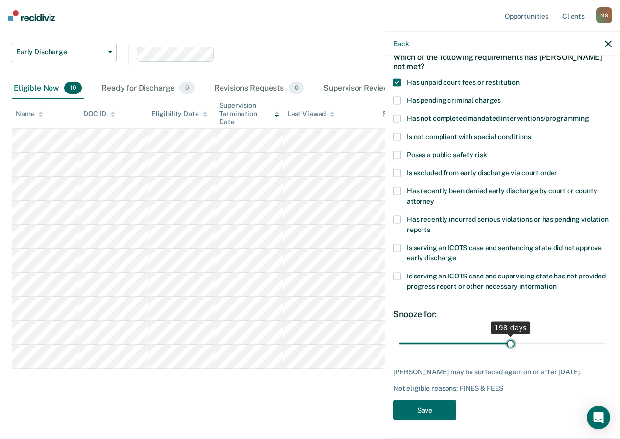
drag, startPoint x: 418, startPoint y: 333, endPoint x: 507, endPoint y: 343, distance: 88.8
click at [507, 343] on input "range" at bounding box center [502, 343] width 207 height 17
drag, startPoint x: 507, startPoint y: 344, endPoint x: 465, endPoint y: 336, distance: 42.5
click at [465, 336] on input "range" at bounding box center [502, 343] width 207 height 17
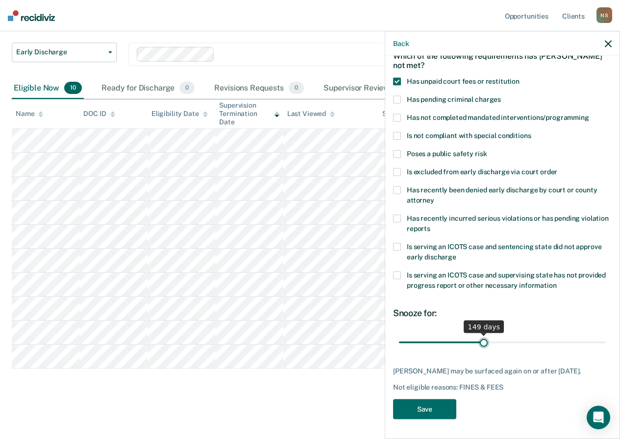
drag, startPoint x: 466, startPoint y: 347, endPoint x: 481, endPoint y: 347, distance: 14.2
type input "149"
click at [481, 347] on input "range" at bounding box center [502, 342] width 207 height 17
click at [441, 401] on button "Save" at bounding box center [424, 409] width 63 height 20
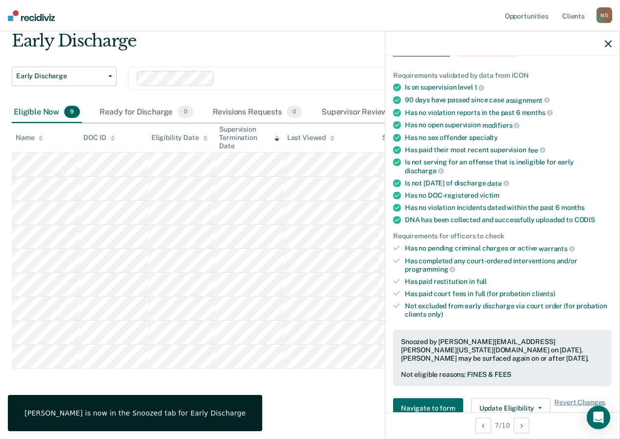
click at [608, 49] on div at bounding box center [502, 43] width 234 height 24
click at [611, 44] on div at bounding box center [502, 43] width 234 height 24
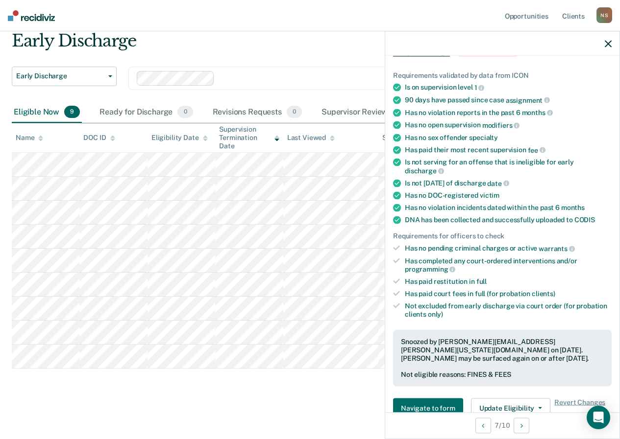
click at [609, 42] on icon "button" at bounding box center [608, 43] width 7 height 7
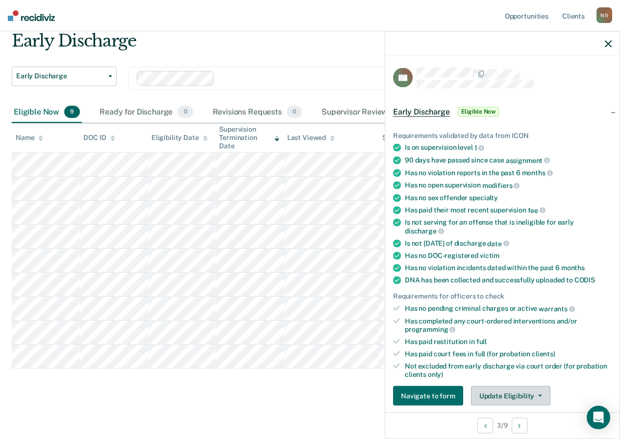
scroll to position [147, 0]
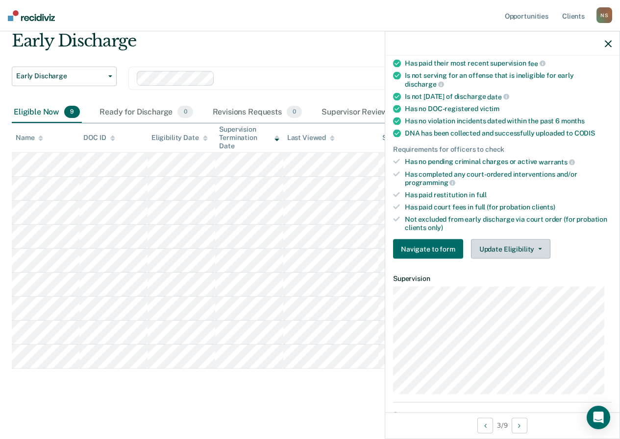
click at [492, 246] on button "Update Eligibility" at bounding box center [510, 250] width 79 height 20
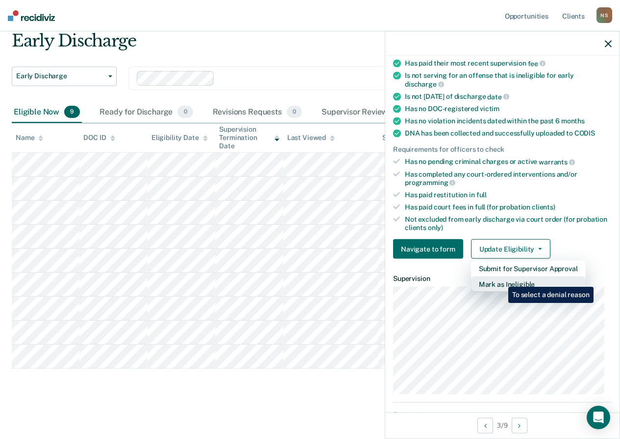
click at [501, 280] on button "Mark as Ineligible" at bounding box center [528, 285] width 115 height 16
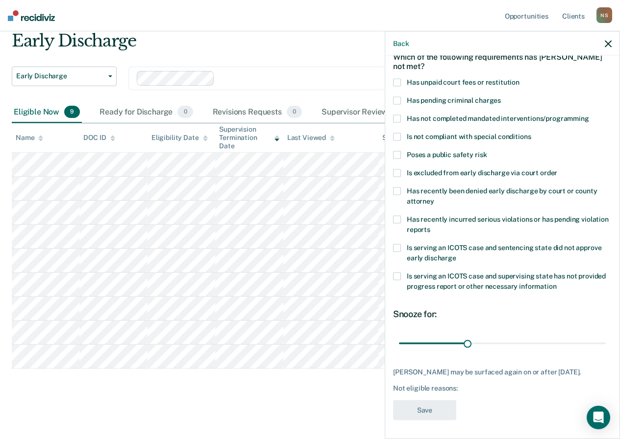
click at [396, 119] on span at bounding box center [397, 119] width 8 height 8
click at [589, 115] on input "Has not completed mandated interventions/programming" at bounding box center [589, 115] width 0 height 0
click at [434, 408] on button "Save" at bounding box center [424, 410] width 63 height 20
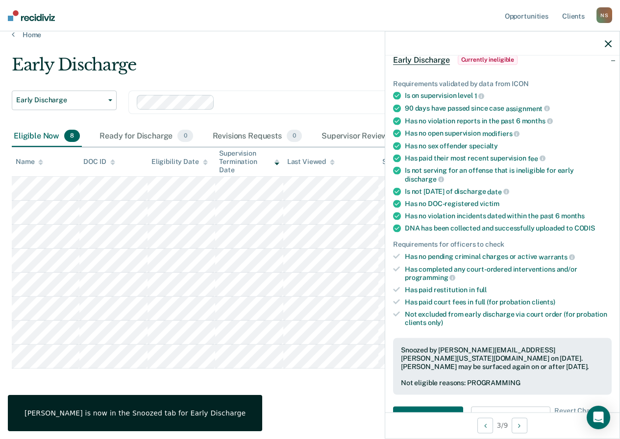
click at [604, 46] on div at bounding box center [502, 43] width 234 height 24
click at [606, 43] on icon "button" at bounding box center [608, 43] width 7 height 7
